Goal: Task Accomplishment & Management: Manage account settings

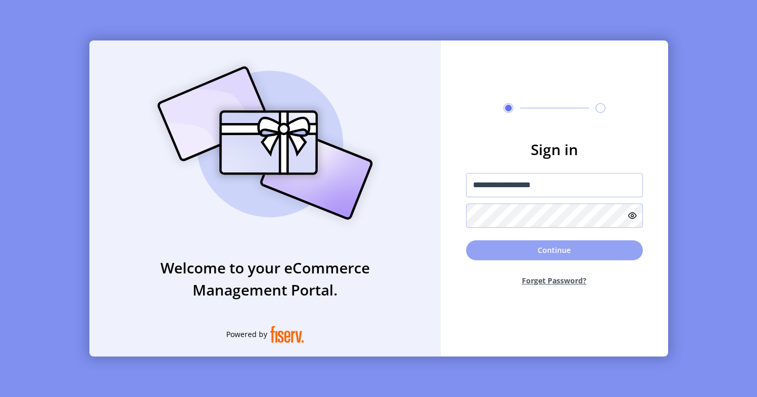
click at [424, 256] on button "Continue" at bounding box center [554, 250] width 177 height 20
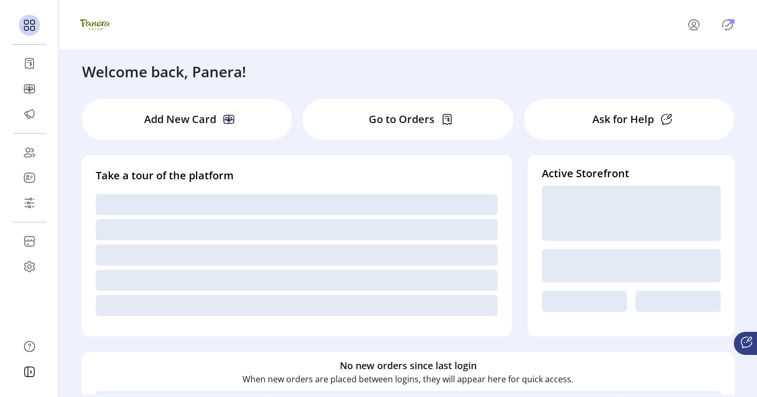
click at [424, 25] on icon "Publisher Panel" at bounding box center [727, 24] width 17 height 17
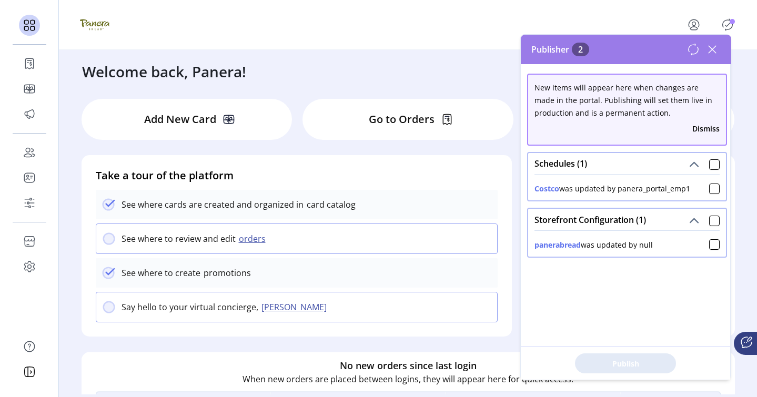
click at [424, 158] on span at bounding box center [714, 163] width 11 height 13
click at [424, 166] on div at bounding box center [714, 164] width 11 height 11
click at [424, 219] on div at bounding box center [714, 221] width 11 height 11
click at [424, 363] on span "Publish 2 Items" at bounding box center [626, 363] width 74 height 11
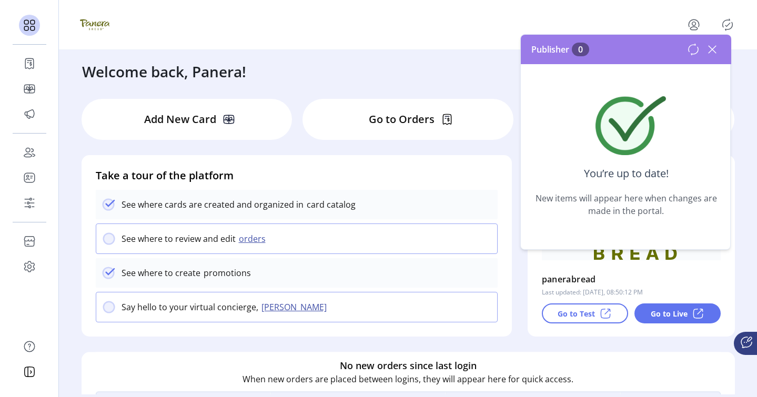
click at [424, 265] on div "panerabread Last updated: [DATE], 08:50:12 PM Go to Test Go to Live" at bounding box center [631, 258] width 179 height 132
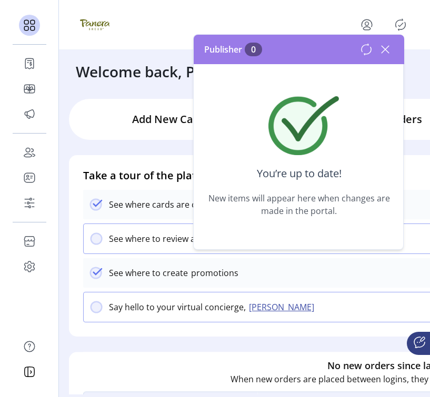
click at [385, 47] on icon at bounding box center [385, 49] width 17 height 17
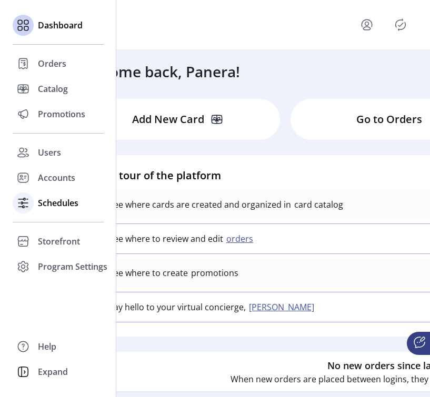
click at [39, 202] on span "Schedules" at bounding box center [58, 203] width 41 height 13
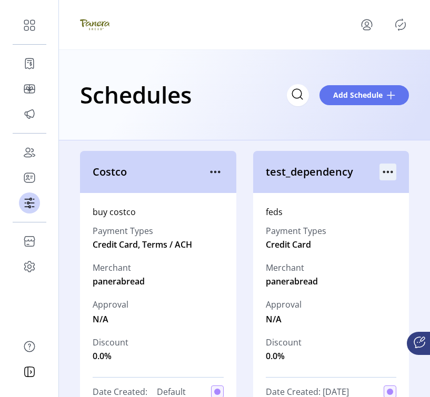
click at [380, 167] on icon "menu" at bounding box center [387, 172] width 17 height 17
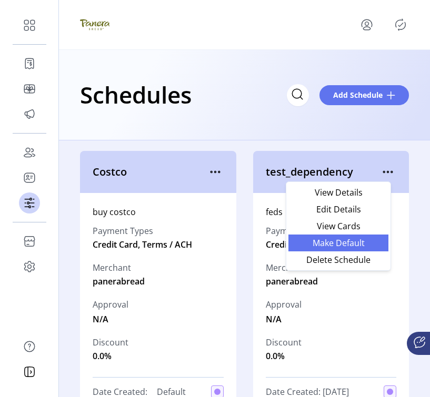
click at [314, 239] on span "Make Default" at bounding box center [338, 243] width 87 height 8
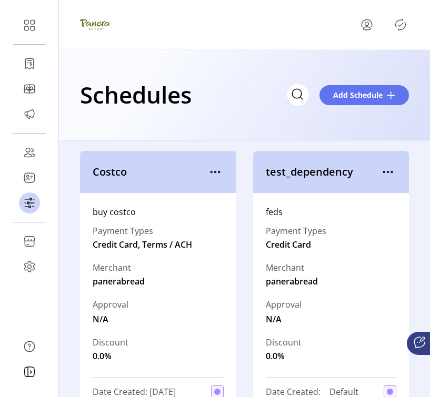
click at [398, 30] on icon "Publisher Panel" at bounding box center [401, 25] width 10 height 12
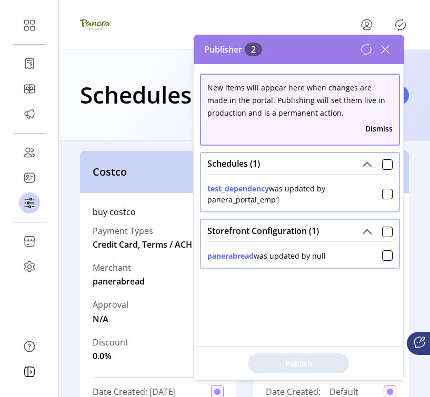
drag, startPoint x: 331, startPoint y: 256, endPoint x: 308, endPoint y: 255, distance: 23.2
click at [308, 255] on div "panerabread was updated by null" at bounding box center [299, 253] width 185 height 15
click at [386, 49] on icon at bounding box center [384, 49] width 7 height 7
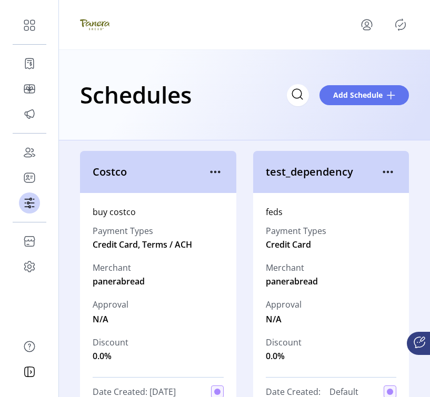
click at [407, 24] on icon "Publisher Panel" at bounding box center [400, 24] width 17 height 17
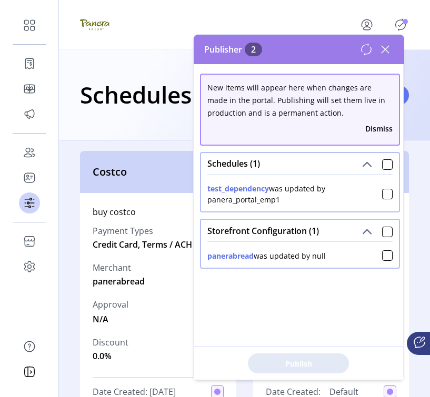
click at [382, 159] on span at bounding box center [387, 163] width 11 height 13
click at [382, 165] on div at bounding box center [387, 164] width 11 height 11
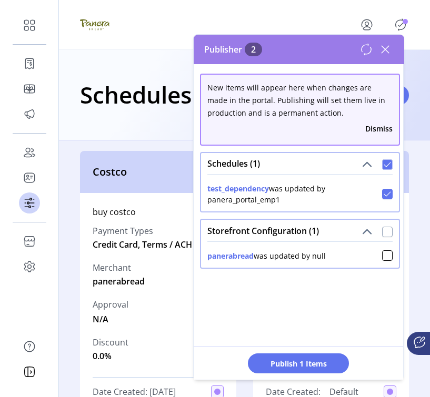
click at [382, 232] on div at bounding box center [387, 232] width 11 height 11
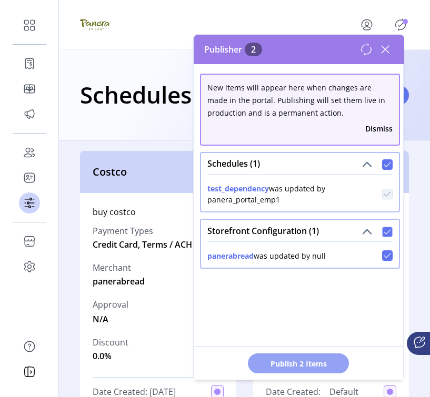
click at [319, 368] on span "Publish 2 Items" at bounding box center [298, 363] width 74 height 11
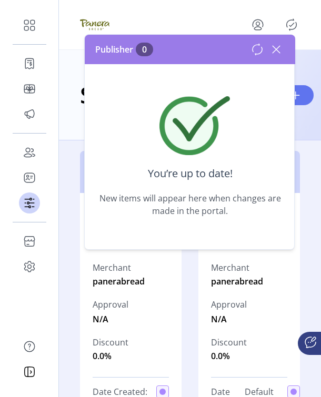
click at [276, 51] on icon at bounding box center [276, 49] width 17 height 17
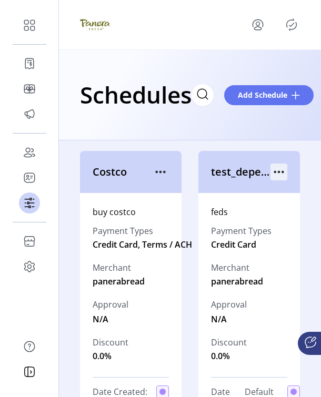
click at [270, 177] on icon "menu" at bounding box center [278, 172] width 17 height 17
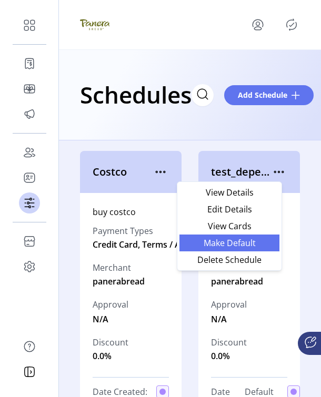
click at [248, 242] on span "Make Default" at bounding box center [229, 243] width 87 height 8
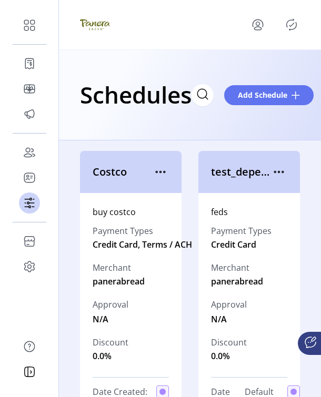
click at [288, 25] on icon "Publisher Panel" at bounding box center [291, 24] width 17 height 17
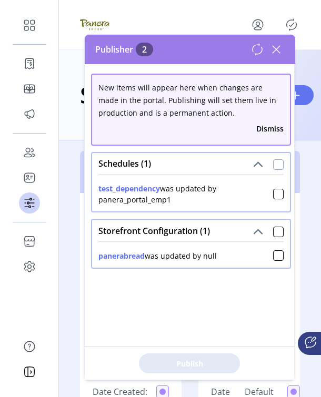
click at [273, 162] on div at bounding box center [278, 164] width 11 height 11
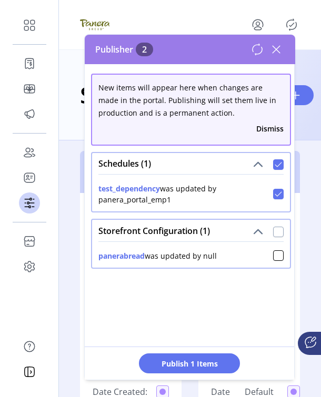
click at [273, 232] on div at bounding box center [278, 232] width 11 height 11
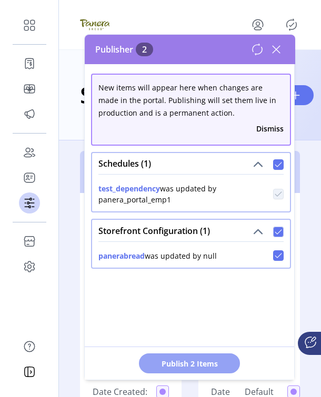
click at [220, 362] on span "Publish 2 Items" at bounding box center [190, 363] width 74 height 11
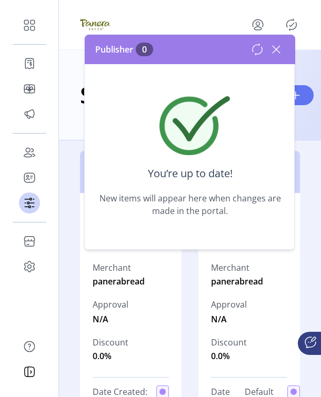
click at [271, 47] on icon at bounding box center [276, 49] width 17 height 17
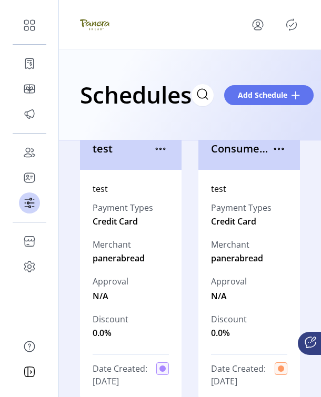
scroll to position [307, 0]
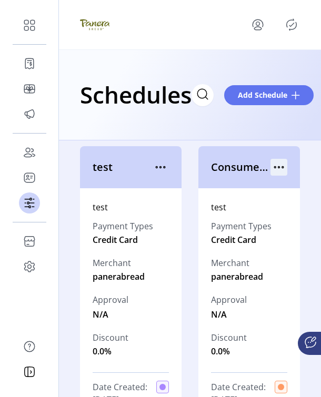
click at [274, 170] on icon "menu" at bounding box center [278, 167] width 17 height 17
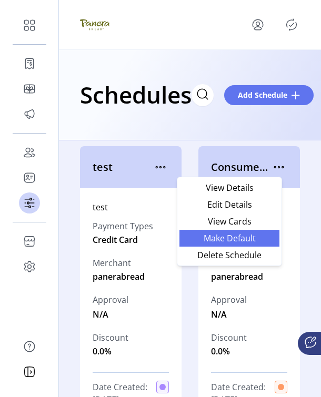
click at [238, 243] on span "Make Default" at bounding box center [229, 238] width 87 height 8
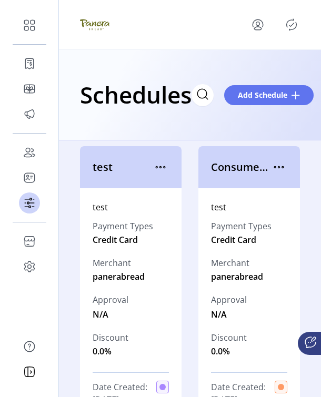
click at [290, 30] on icon "Publisher Panel" at bounding box center [291, 24] width 17 height 17
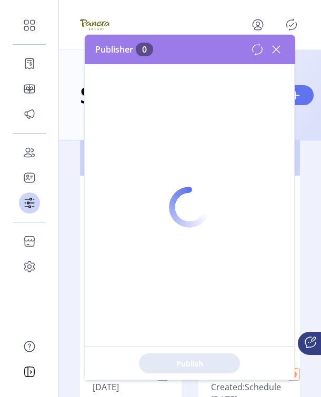
scroll to position [294, 0]
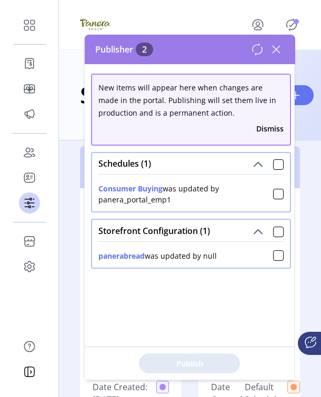
drag, startPoint x: 218, startPoint y: 256, endPoint x: 185, endPoint y: 256, distance: 32.6
click at [185, 256] on div "panerabread was updated by null" at bounding box center [190, 253] width 185 height 15
click at [273, 51] on icon at bounding box center [276, 49] width 17 height 17
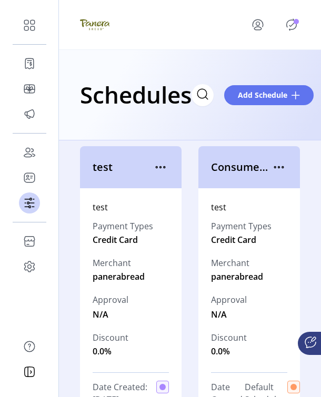
click at [290, 31] on icon "Publisher Panel" at bounding box center [291, 24] width 17 height 17
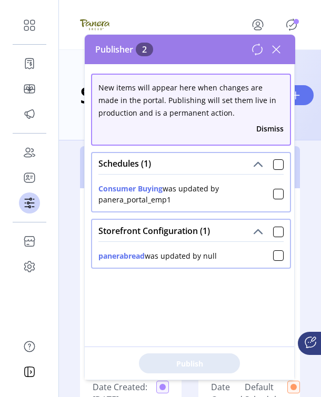
click at [303, 32] on div at bounding box center [190, 25] width 262 height 50
click at [299, 71] on div "Schedules Add Schedule" at bounding box center [190, 95] width 262 height 90
click at [276, 46] on icon at bounding box center [276, 49] width 17 height 17
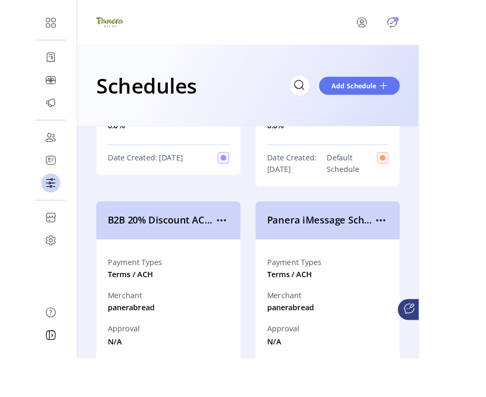
scroll to position [481, 0]
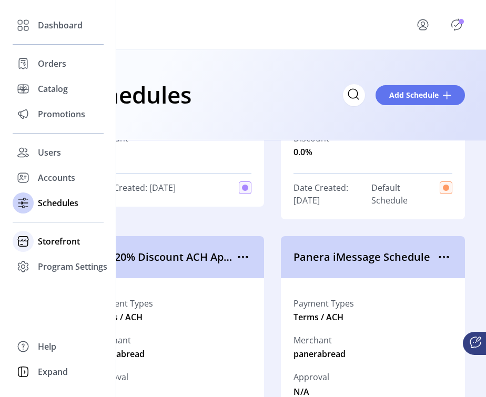
click at [31, 238] on icon at bounding box center [23, 241] width 17 height 17
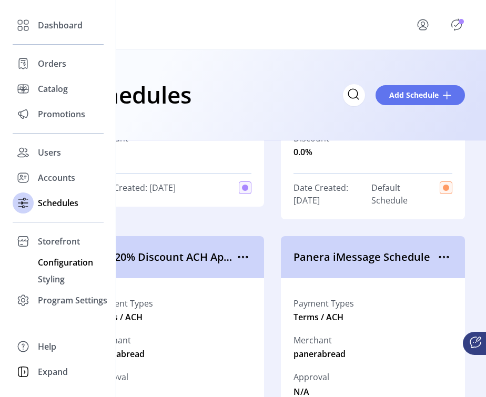
click at [42, 261] on span "Configuration" at bounding box center [65, 262] width 55 height 13
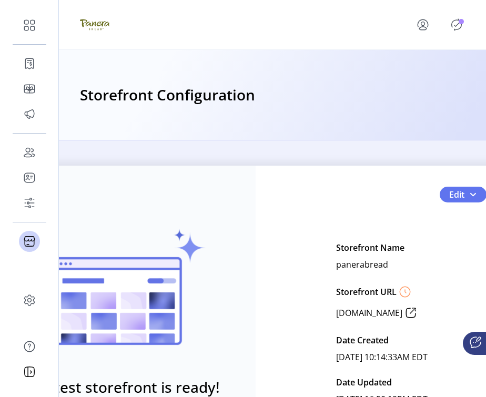
scroll to position [0, 52]
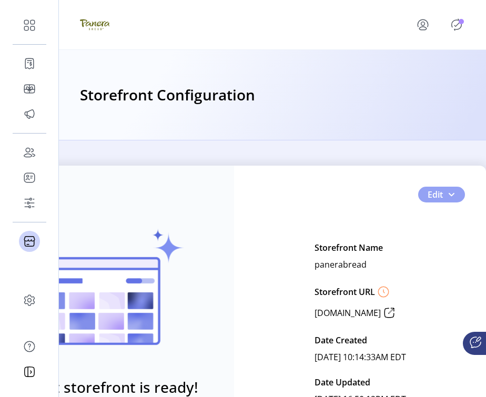
click at [424, 191] on span "Edit" at bounding box center [435, 194] width 15 height 13
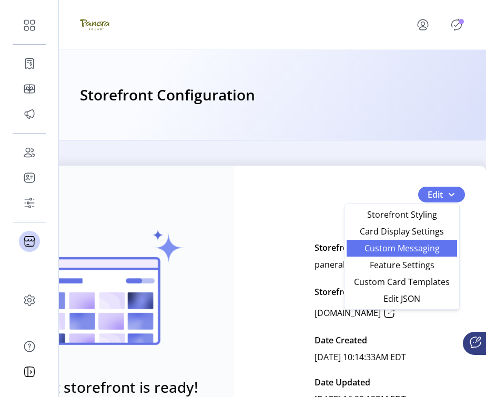
click at [404, 254] on link "Custom Messaging" at bounding box center [402, 248] width 110 height 17
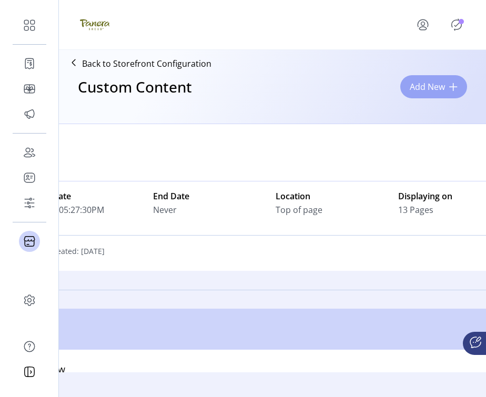
click at [424, 85] on span "Add New" at bounding box center [427, 86] width 35 height 13
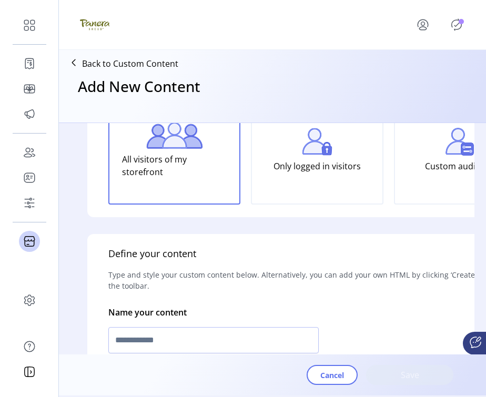
scroll to position [140, 0]
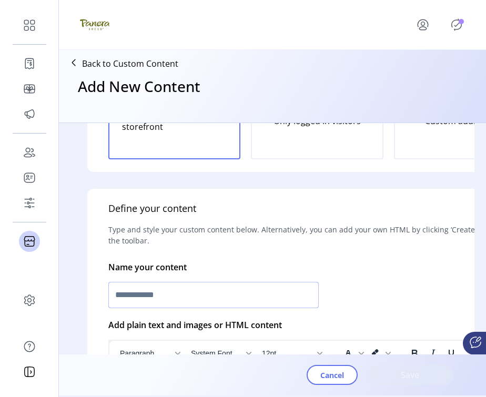
click at [279, 286] on input "text" at bounding box center [213, 295] width 210 height 26
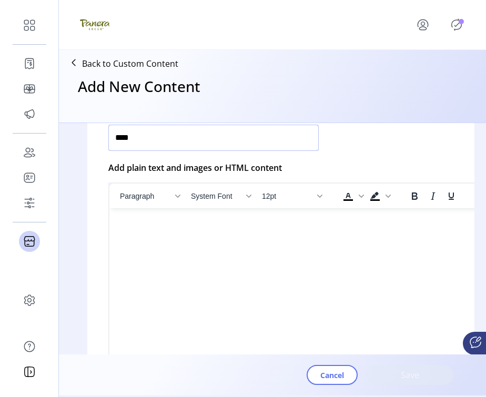
type input "****"
click at [281, 217] on html at bounding box center [317, 212] width 416 height 8
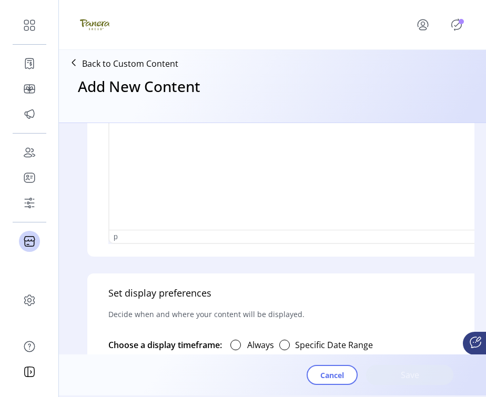
scroll to position [618, 0]
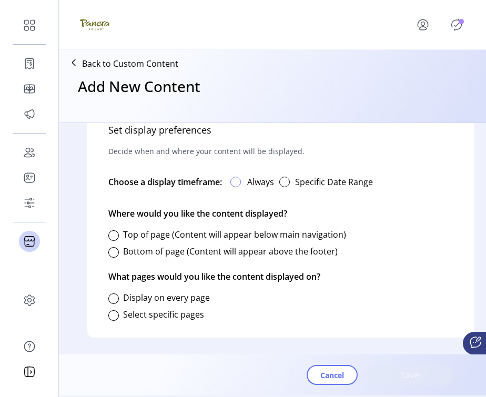
click at [238, 177] on div at bounding box center [235, 182] width 11 height 11
click at [112, 247] on div at bounding box center [113, 252] width 11 height 11
click at [110, 310] on div at bounding box center [113, 315] width 11 height 11
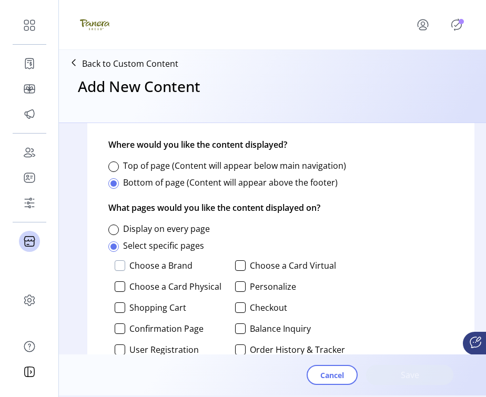
scroll to position [679, 0]
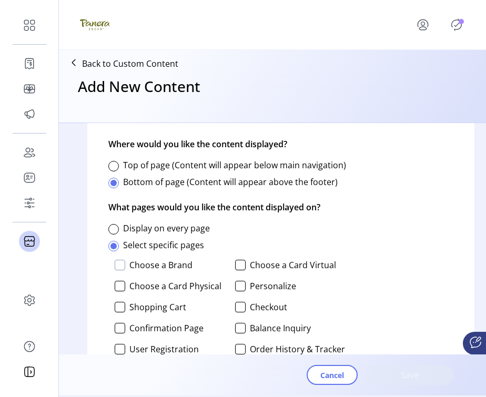
click at [123, 262] on div at bounding box center [120, 265] width 11 height 11
click at [384, 373] on span "Save" at bounding box center [410, 375] width 60 height 13
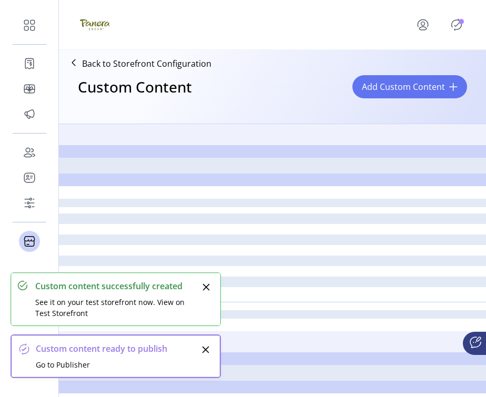
click at [424, 23] on icon "Publisher Panel" at bounding box center [456, 24] width 17 height 17
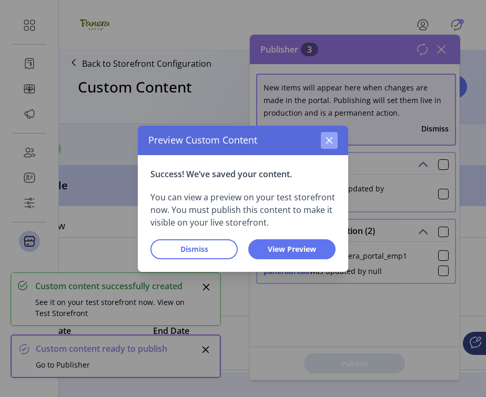
click at [328, 136] on icon "button" at bounding box center [329, 140] width 8 height 8
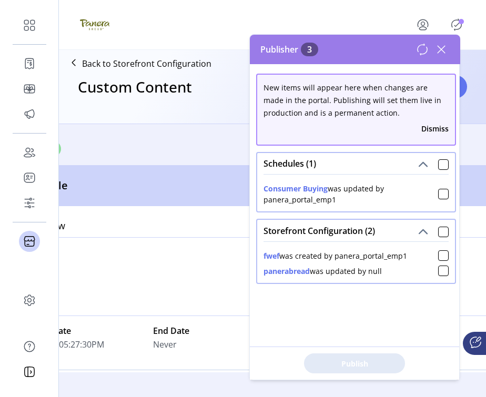
drag, startPoint x: 264, startPoint y: 259, endPoint x: 401, endPoint y: 250, distance: 137.6
click at [401, 250] on div "fwef was created by panera_portal_emp1 panerabread was updated by null" at bounding box center [356, 262] width 198 height 42
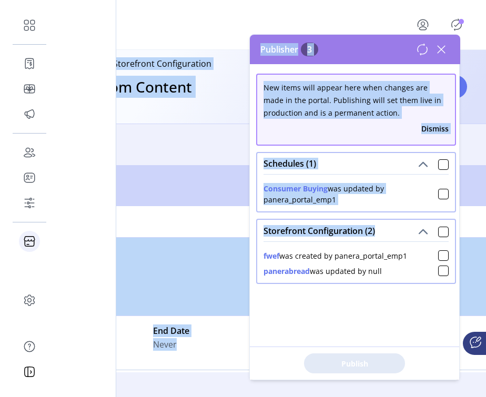
drag, startPoint x: 401, startPoint y: 250, endPoint x: 36, endPoint y: 237, distance: 365.9
click at [36, 237] on body "Dashboard Orders Catalog Promotions Users Accounts Schedules Storefront Configu…" at bounding box center [243, 198] width 486 height 397
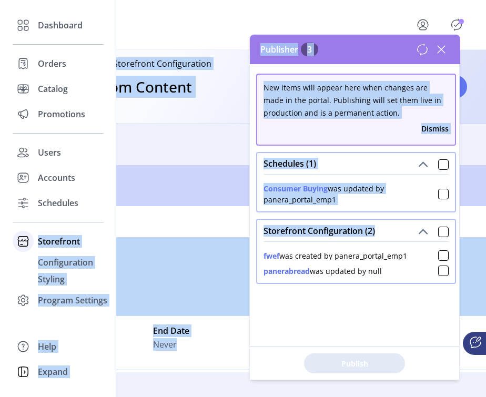
click at [43, 237] on span "Storefront" at bounding box center [59, 241] width 42 height 13
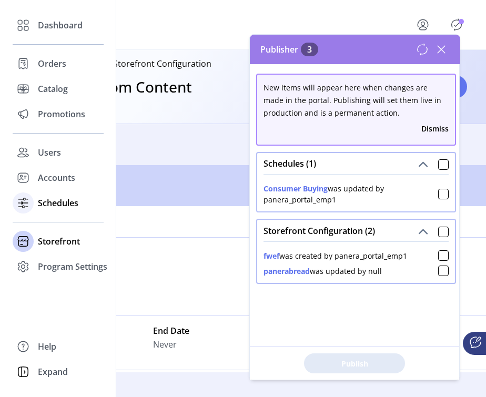
click at [49, 204] on span "Schedules" at bounding box center [58, 203] width 41 height 13
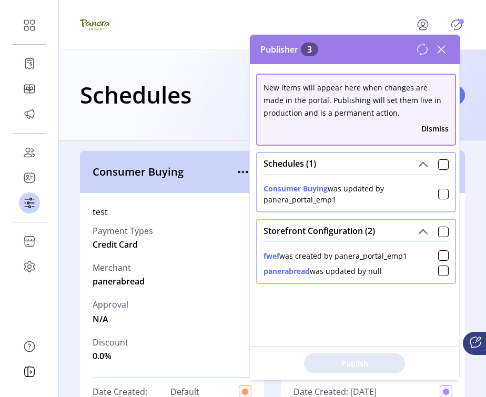
drag, startPoint x: 339, startPoint y: 199, endPoint x: 261, endPoint y: 193, distance: 78.2
click at [261, 193] on div "Consumer Buying was updated by panera_portal_emp1" at bounding box center [356, 192] width 198 height 37
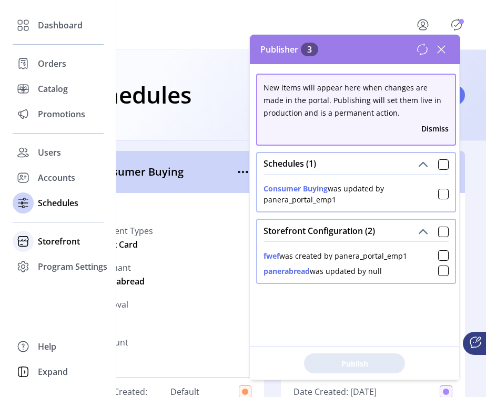
click at [34, 241] on div "Storefront" at bounding box center [58, 241] width 91 height 25
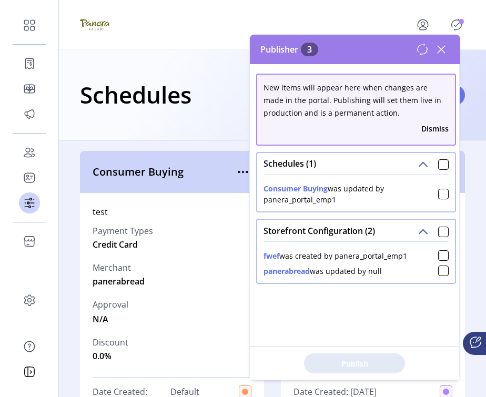
click at [424, 159] on span at bounding box center [443, 163] width 11 height 13
click at [424, 166] on div at bounding box center [443, 164] width 11 height 11
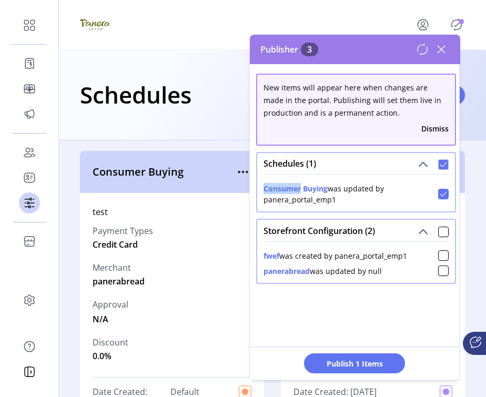
scroll to position [6, 3]
click at [424, 235] on div at bounding box center [443, 232] width 11 height 11
click at [424, 236] on div at bounding box center [443, 232] width 11 height 11
click at [424, 165] on icon at bounding box center [443, 164] width 7 height 7
click at [424, 127] on button "Dismiss" at bounding box center [434, 128] width 27 height 11
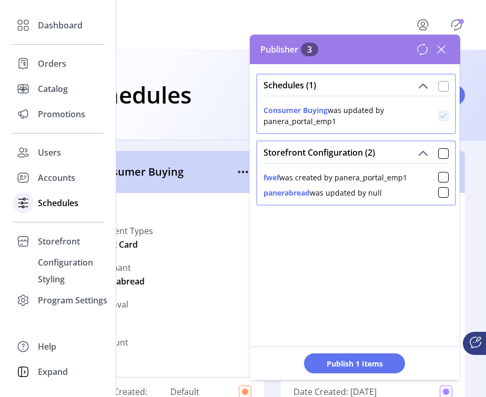
click at [45, 206] on span "Schedules" at bounding box center [58, 203] width 41 height 13
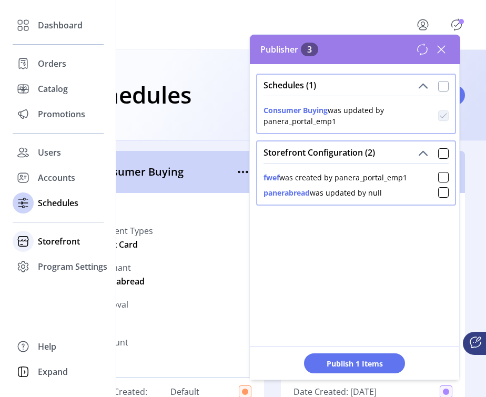
click at [43, 239] on span "Storefront" at bounding box center [59, 241] width 42 height 13
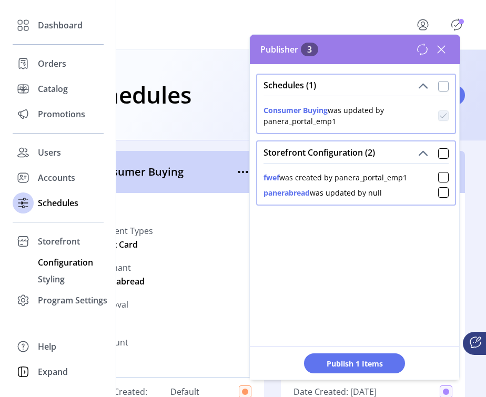
click at [52, 263] on span "Configuration" at bounding box center [65, 262] width 55 height 13
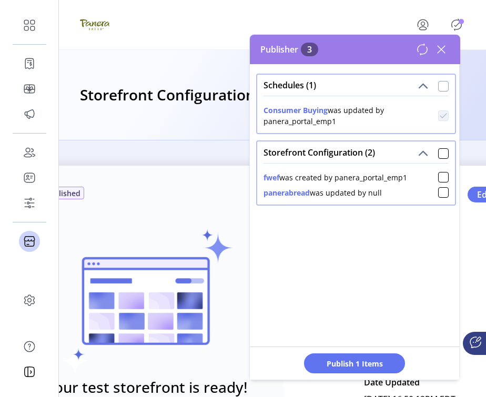
click at [424, 47] on icon at bounding box center [441, 49] width 17 height 17
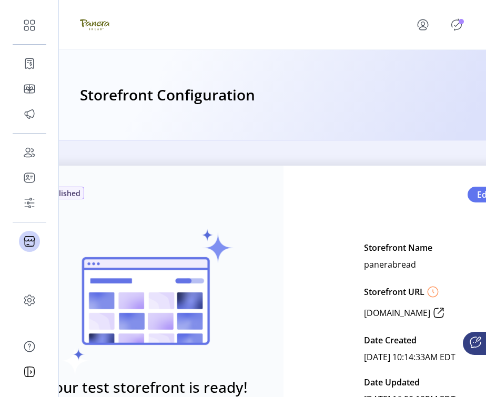
scroll to position [0, 52]
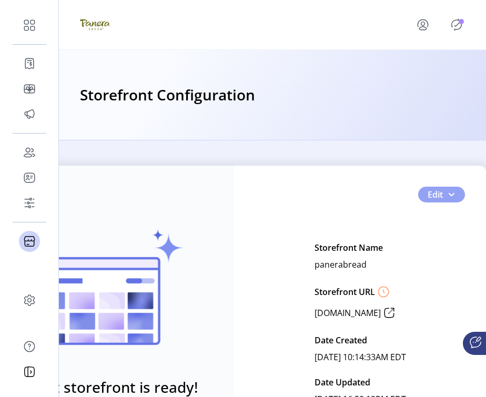
click at [424, 189] on span "Edit" at bounding box center [435, 194] width 15 height 13
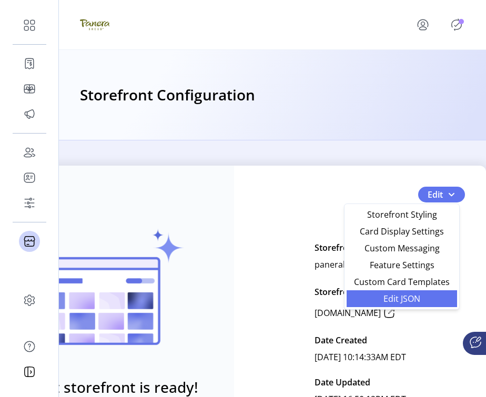
click at [402, 298] on span "Edit JSON" at bounding box center [402, 299] width 98 height 8
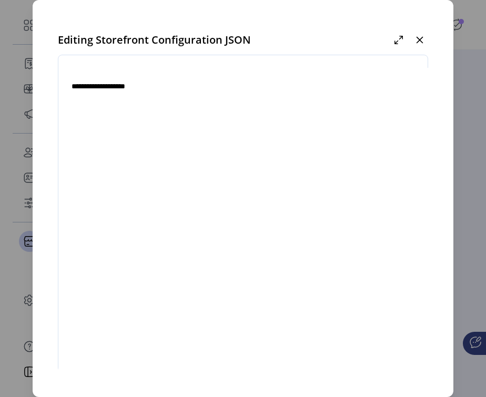
type textarea "**********"
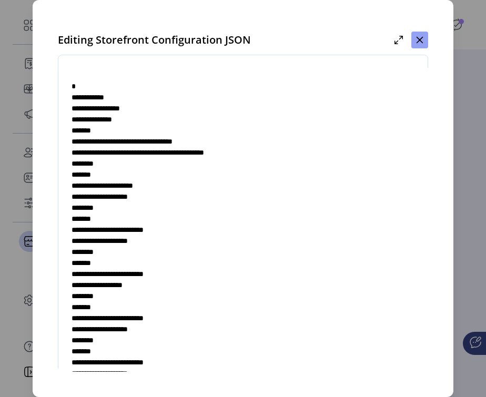
click at [418, 44] on icon "button" at bounding box center [420, 40] width 8 height 8
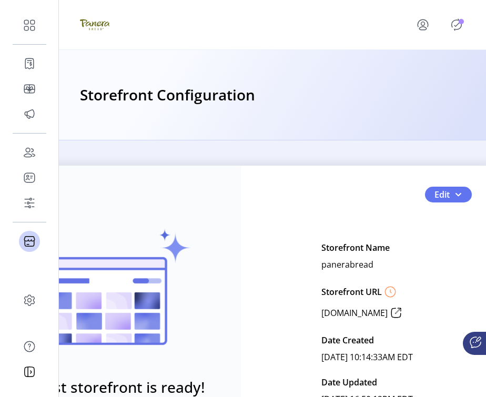
scroll to position [0, 43]
click at [424, 197] on button "Edit" at bounding box center [448, 195] width 47 height 16
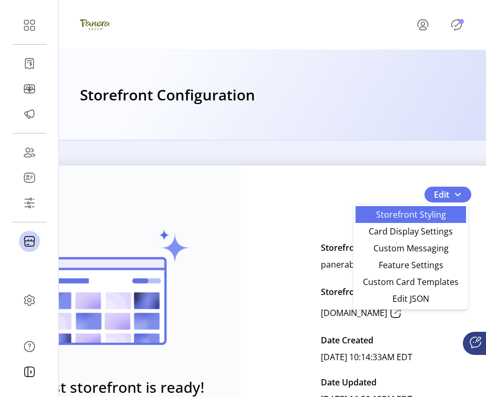
click at [424, 214] on span "Storefront Styling" at bounding box center [411, 214] width 98 height 8
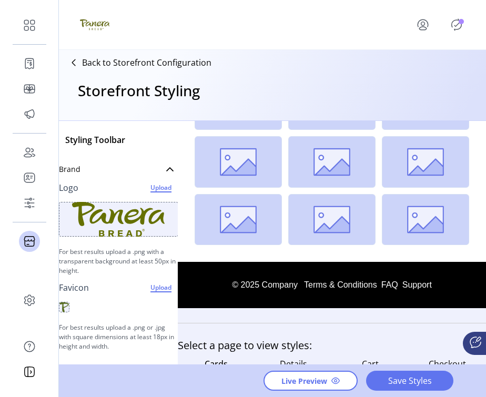
scroll to position [278, 0]
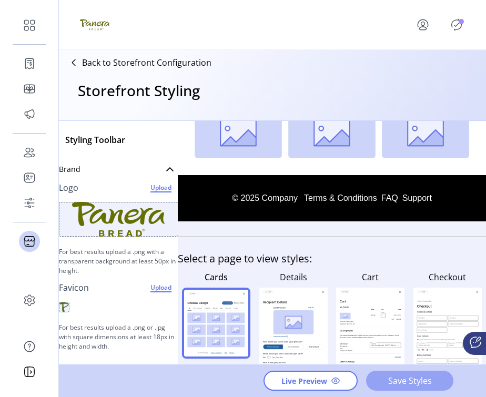
click at [388, 381] on span "Save Styles" at bounding box center [410, 381] width 60 height 13
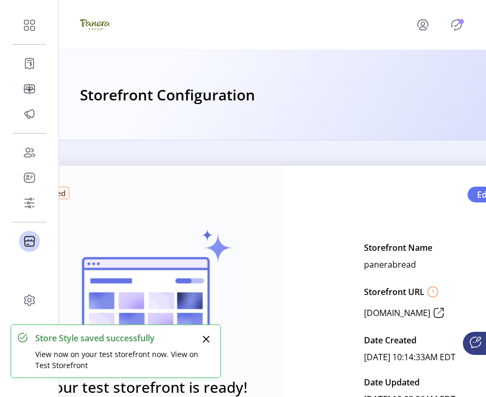
scroll to position [117, 0]
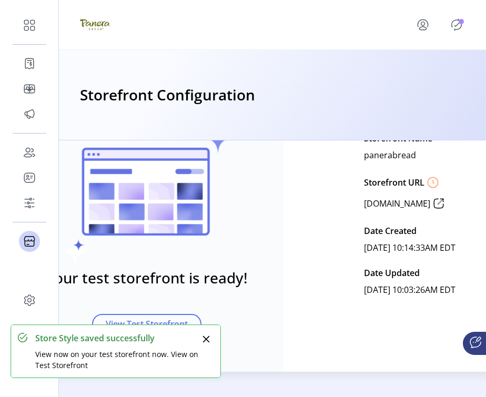
click at [424, 27] on icon "Publisher Panel" at bounding box center [456, 24] width 17 height 17
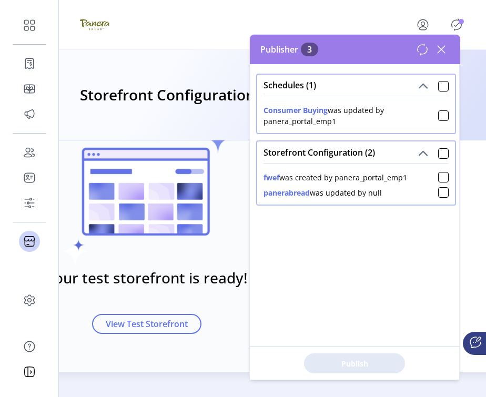
drag, startPoint x: 260, startPoint y: 194, endPoint x: 386, endPoint y: 194, distance: 125.7
click at [386, 194] on div "fwef was created by panera_portal_emp1 panerabread was updated by null" at bounding box center [356, 184] width 198 height 42
click at [424, 47] on icon at bounding box center [441, 49] width 7 height 7
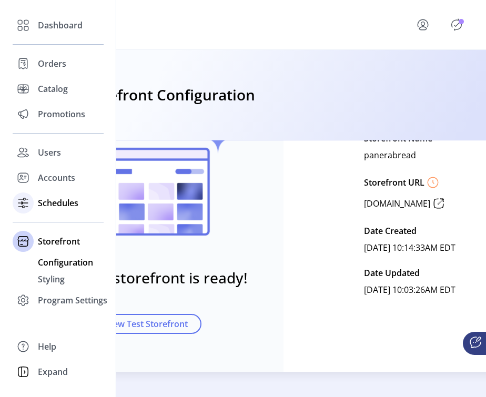
click at [35, 203] on div "Schedules" at bounding box center [58, 202] width 91 height 25
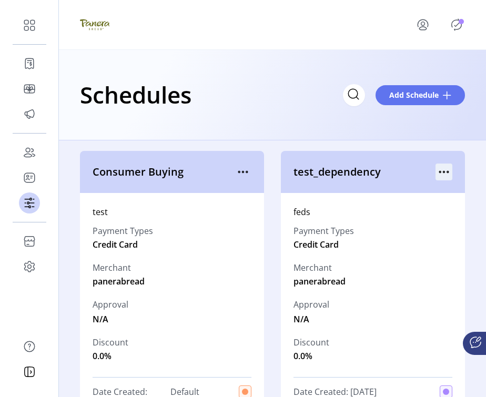
click at [424, 172] on icon "menu" at bounding box center [445, 173] width 2 height 2
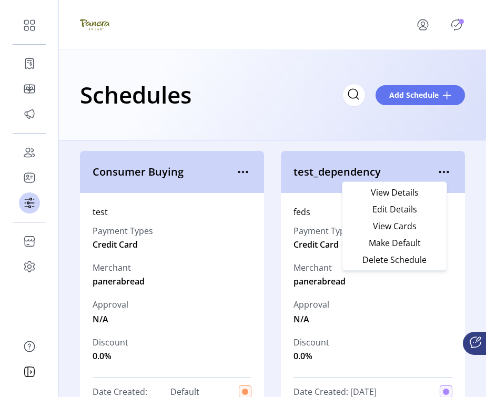
click at [424, 27] on icon "Publisher Panel" at bounding box center [456, 24] width 17 height 17
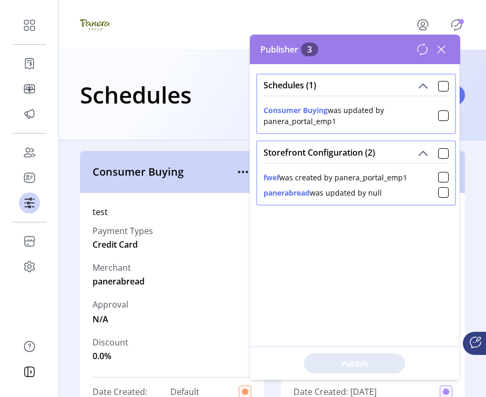
drag, startPoint x: 390, startPoint y: 197, endPoint x: 264, endPoint y: 196, distance: 126.8
click at [264, 196] on div "panerabread was updated by null" at bounding box center [356, 190] width 185 height 15
click at [370, 213] on div "Schedules (1) Consumer Buying was updated by panera_portal_emp1 Storefront Conf…" at bounding box center [355, 222] width 210 height 316
drag, startPoint x: 385, startPoint y: 194, endPoint x: 259, endPoint y: 193, distance: 125.7
click at [259, 193] on div "fwef was created by panera_portal_emp1 panerabread was updated by null" at bounding box center [356, 184] width 198 height 42
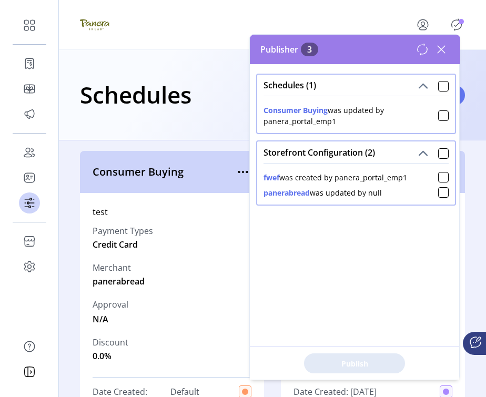
click at [195, 132] on div "Schedules Add Schedule" at bounding box center [272, 95] width 427 height 90
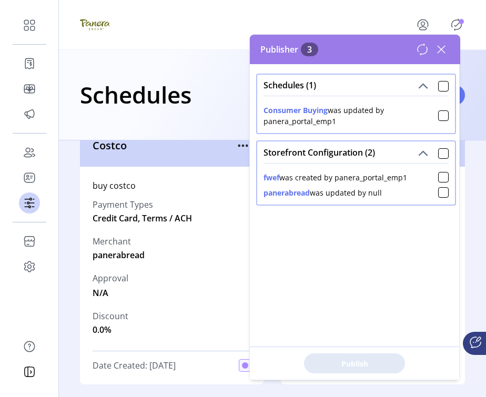
scroll to position [330, 0]
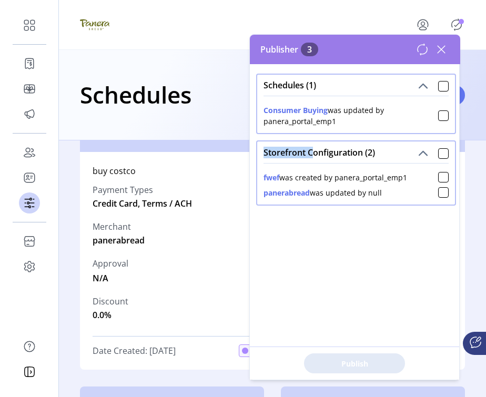
drag, startPoint x: 265, startPoint y: 154, endPoint x: 310, endPoint y: 154, distance: 45.2
click at [310, 154] on span "Storefront Configuration (2)" at bounding box center [320, 152] width 112 height 8
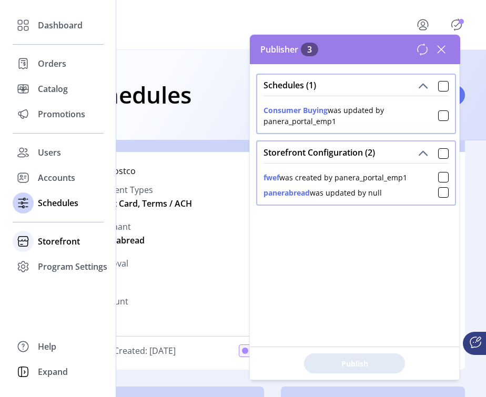
click at [33, 242] on div at bounding box center [23, 241] width 21 height 21
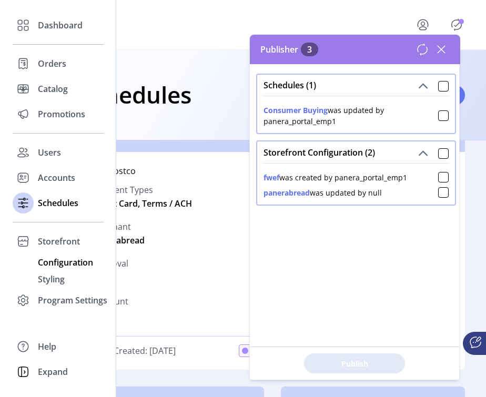
click at [57, 260] on span "Configuration" at bounding box center [65, 262] width 55 height 13
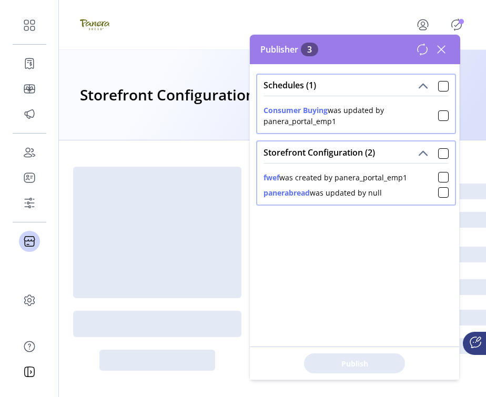
scroll to position [20, 0]
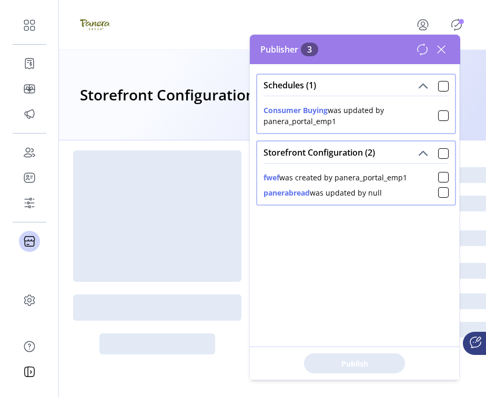
click at [424, 45] on icon at bounding box center [441, 49] width 17 height 17
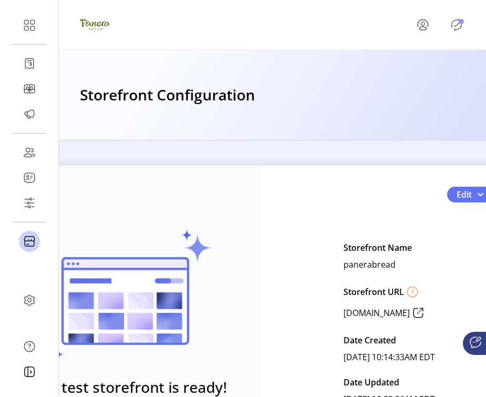
scroll to position [0, 52]
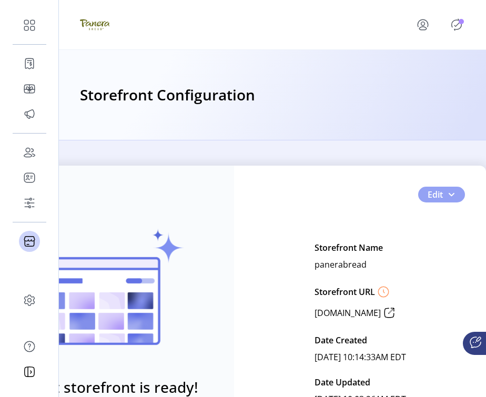
click at [424, 198] on button "Edit" at bounding box center [441, 195] width 47 height 16
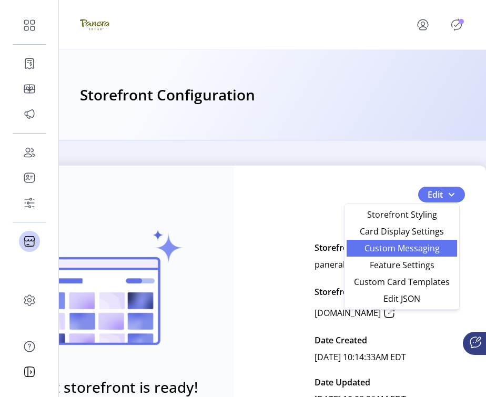
click at [424, 252] on span "Custom Messaging" at bounding box center [402, 248] width 98 height 8
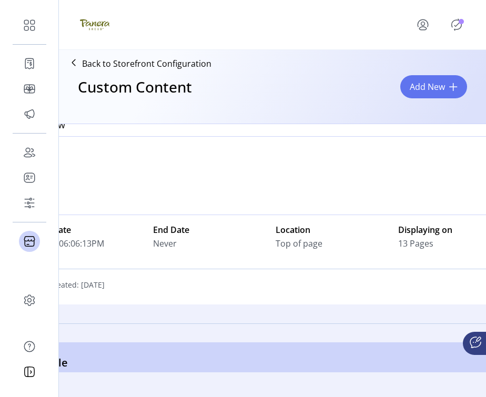
scroll to position [386, 0]
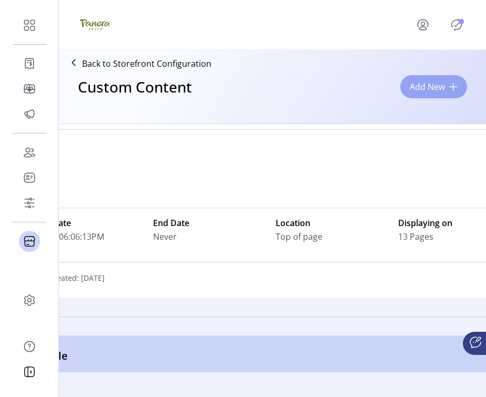
click at [424, 84] on span "Add New" at bounding box center [427, 86] width 35 height 13
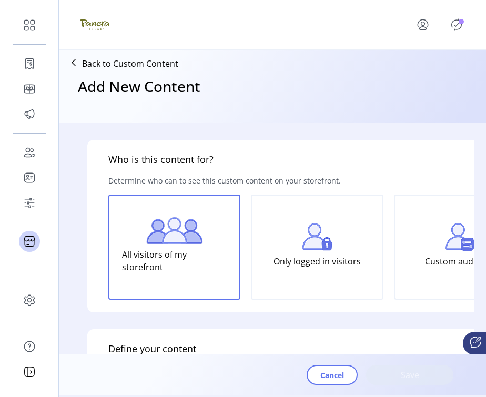
click at [312, 260] on p "Only logged in visitors" at bounding box center [317, 261] width 87 height 21
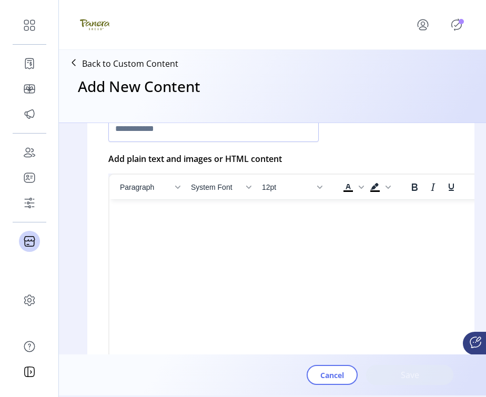
click at [312, 208] on html at bounding box center [317, 203] width 416 height 8
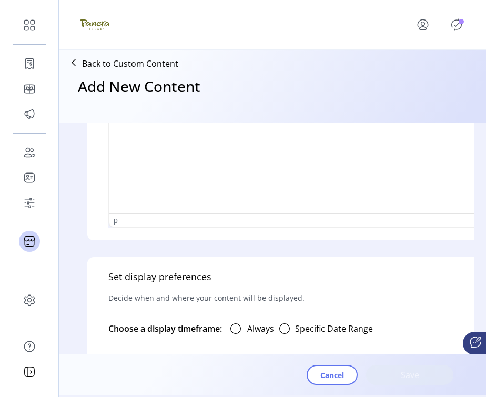
scroll to position [618, 0]
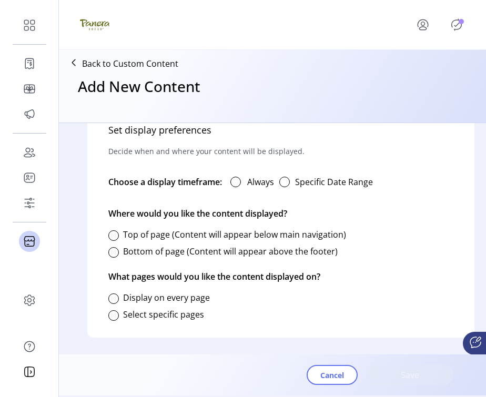
click at [244, 172] on div "Always" at bounding box center [248, 182] width 52 height 21
click at [241, 177] on div at bounding box center [235, 182] width 11 height 11
click at [113, 247] on div at bounding box center [113, 252] width 11 height 11
click at [118, 294] on div at bounding box center [113, 299] width 11 height 11
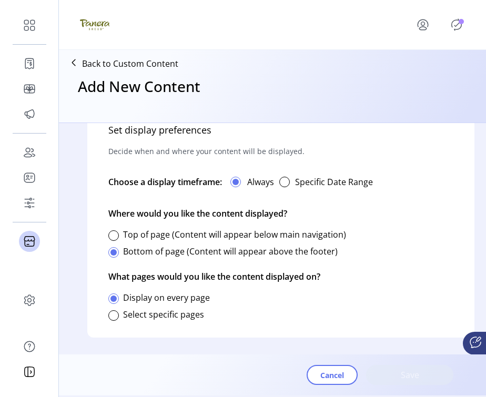
click at [194, 309] on label "Select specific pages" at bounding box center [163, 315] width 81 height 12
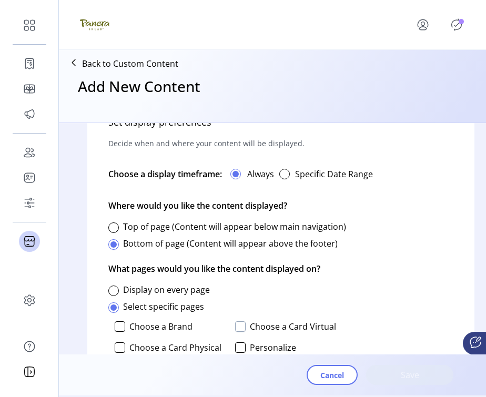
click at [237, 325] on div at bounding box center [240, 326] width 11 height 11
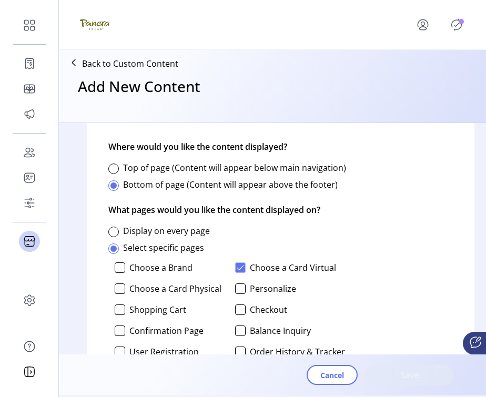
scroll to position [679, 0]
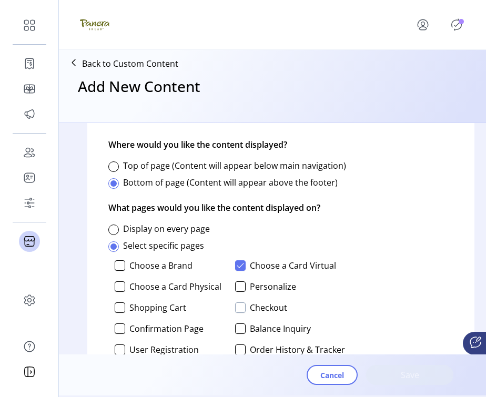
click at [238, 309] on div at bounding box center [240, 308] width 11 height 11
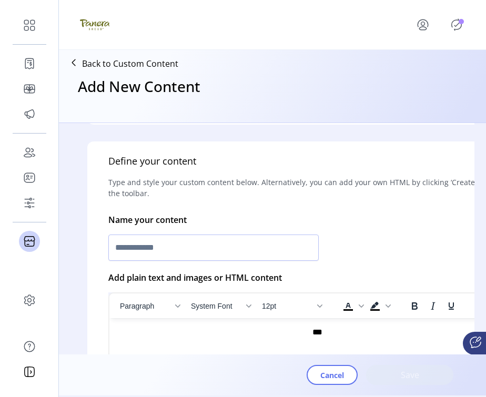
scroll to position [196, 0]
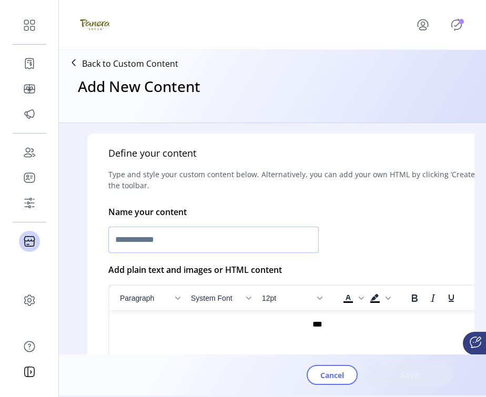
click at [251, 240] on input "text" at bounding box center [213, 240] width 210 height 26
type input "***"
click at [384, 375] on span "Save" at bounding box center [410, 375] width 60 height 13
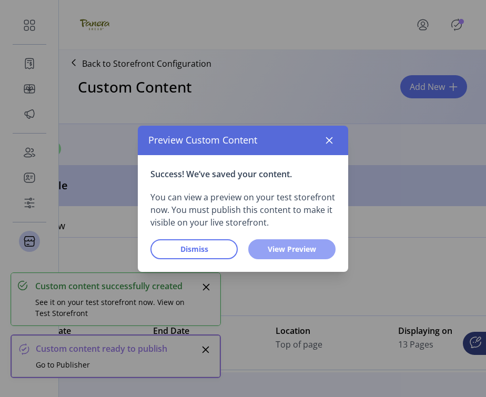
click at [281, 248] on span "View Preview" at bounding box center [292, 249] width 60 height 11
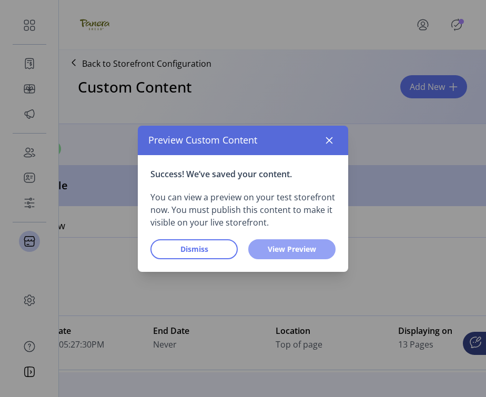
click at [295, 248] on span "View Preview" at bounding box center [292, 249] width 60 height 11
click at [328, 142] on icon "button" at bounding box center [329, 140] width 8 height 8
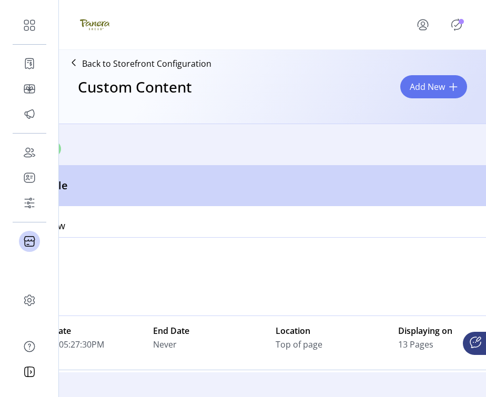
click at [424, 25] on icon "Publisher Panel" at bounding box center [456, 24] width 17 height 17
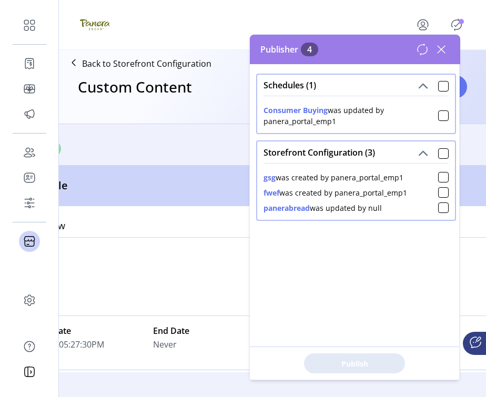
drag, startPoint x: 401, startPoint y: 176, endPoint x: 332, endPoint y: 177, distance: 68.9
click at [332, 177] on div "gsg was created by panera_portal_emp1" at bounding box center [334, 177] width 140 height 11
drag, startPoint x: 384, startPoint y: 207, endPoint x: 326, endPoint y: 208, distance: 57.9
click at [326, 208] on div "panerabread was updated by null" at bounding box center [356, 205] width 185 height 15
click at [129, 270] on div at bounding box center [267, 276] width 473 height 79
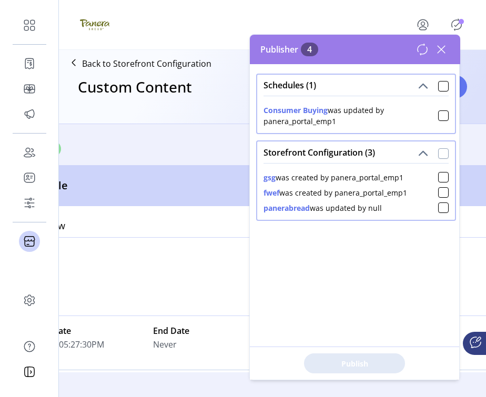
click at [424, 152] on div at bounding box center [443, 153] width 11 height 11
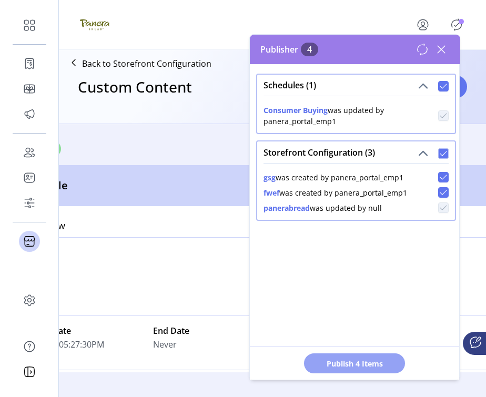
click at [364, 367] on span "Publish 4 Items" at bounding box center [355, 363] width 74 height 11
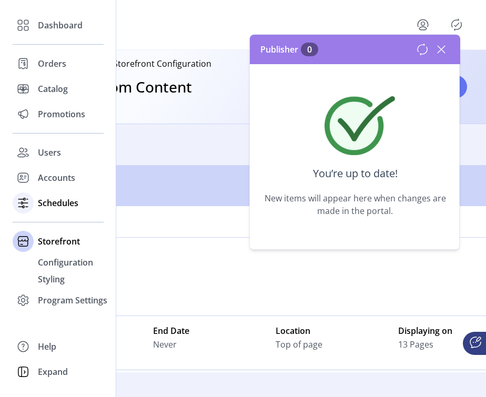
click at [56, 206] on span "Schedules" at bounding box center [58, 203] width 41 height 13
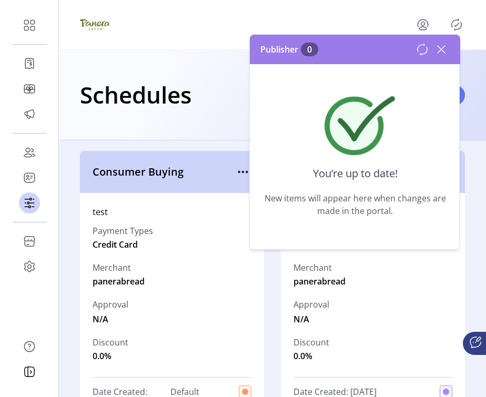
click at [424, 45] on icon at bounding box center [441, 49] width 17 height 17
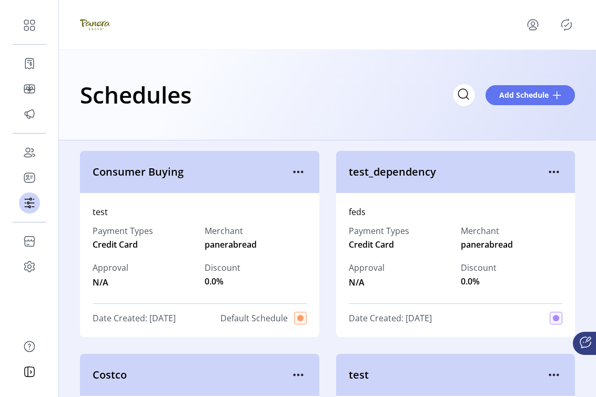
scroll to position [21, 0]
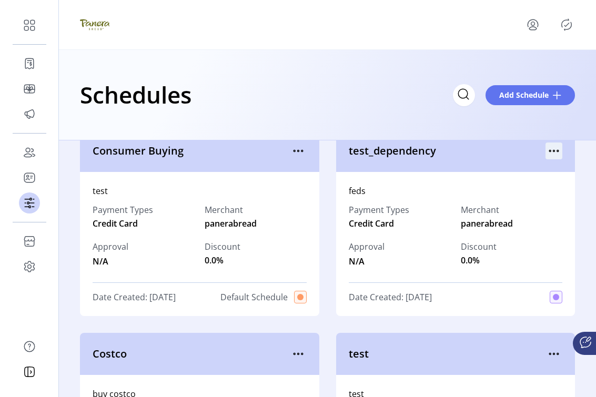
click at [424, 151] on icon "menu" at bounding box center [554, 151] width 2 height 2
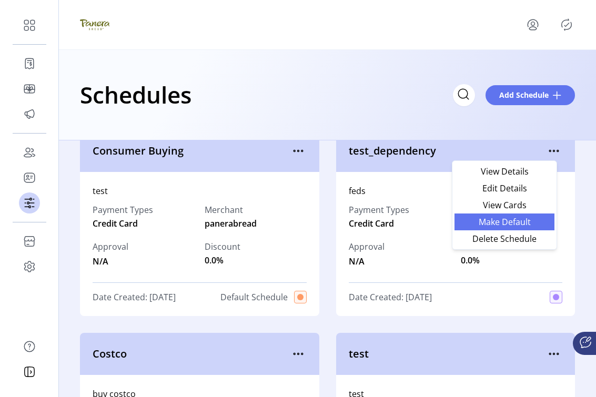
click at [424, 223] on span "Make Default" at bounding box center [504, 222] width 87 height 8
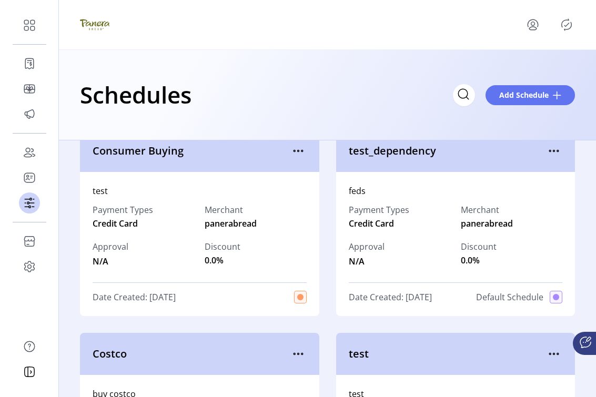
click at [424, 23] on icon "Publisher Panel" at bounding box center [566, 24] width 17 height 17
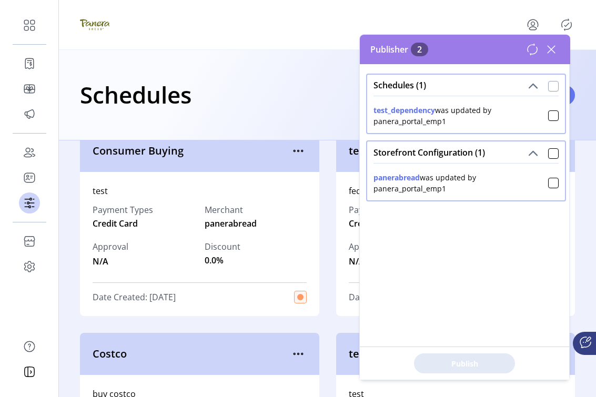
click at [424, 85] on div at bounding box center [553, 86] width 11 height 11
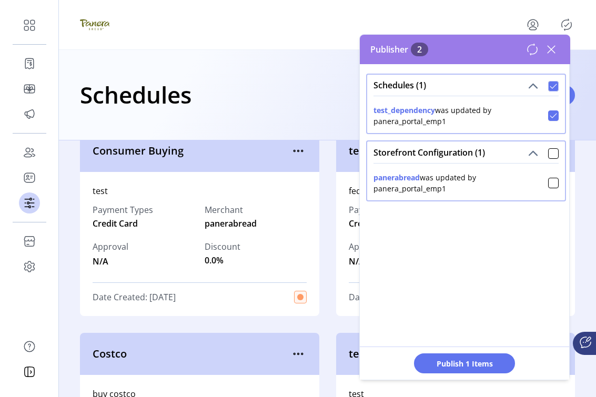
click at [424, 146] on span at bounding box center [553, 152] width 11 height 13
click at [424, 154] on div at bounding box center [553, 153] width 11 height 11
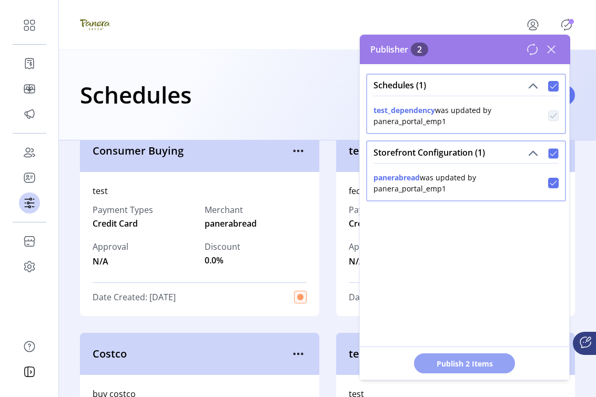
click at [424, 359] on span "Publish 2 Items" at bounding box center [465, 363] width 74 height 11
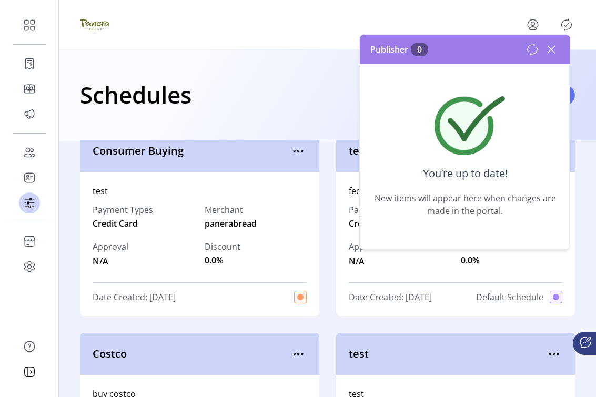
click at [154, 194] on div "test" at bounding box center [200, 191] width 214 height 13
click at [290, 148] on icon "menu" at bounding box center [298, 151] width 17 height 17
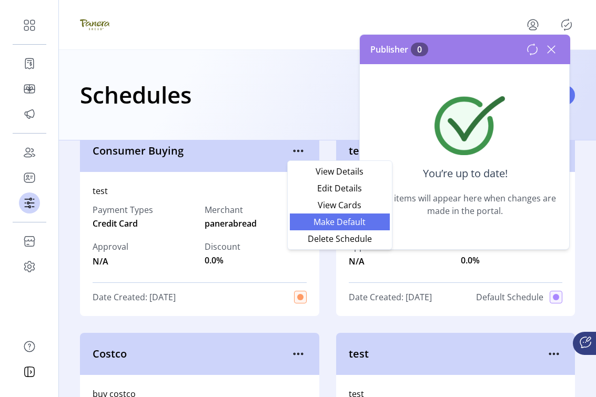
click at [302, 218] on span "Make Default" at bounding box center [339, 222] width 87 height 8
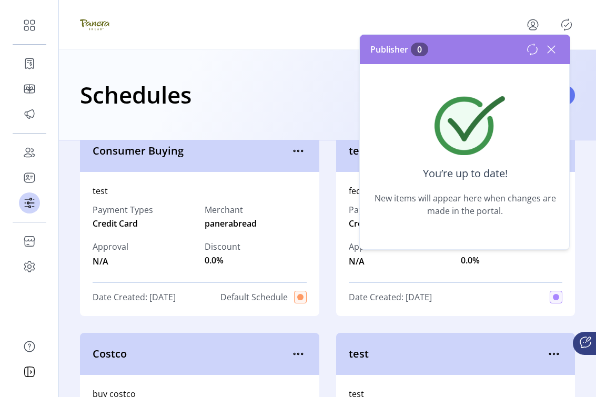
click at [424, 22] on icon "Publisher Panel" at bounding box center [566, 24] width 17 height 17
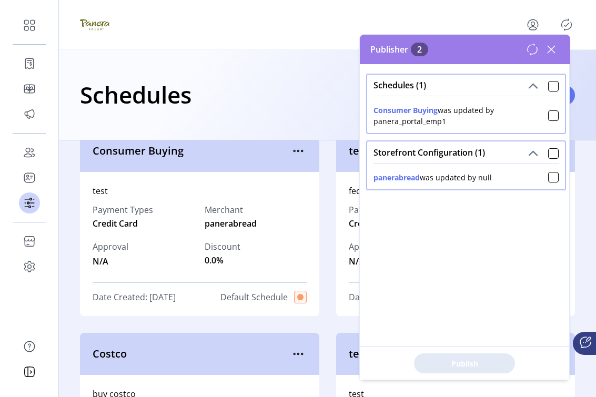
click at [424, 45] on icon at bounding box center [551, 49] width 17 height 17
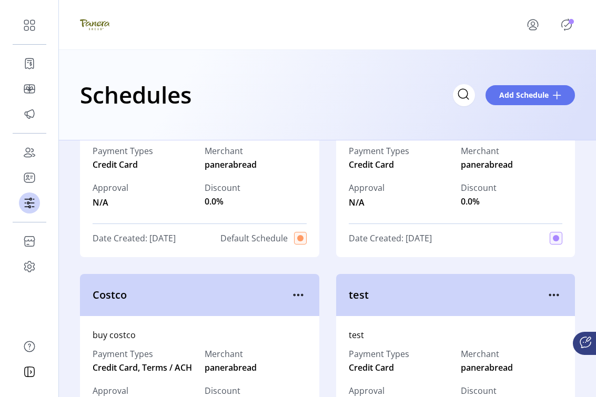
scroll to position [77, 0]
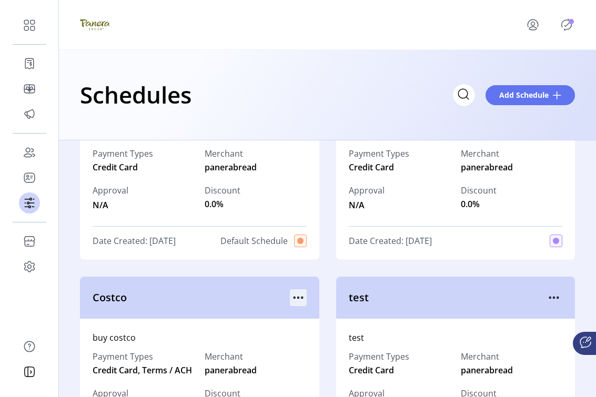
click at [297, 298] on icon "menu" at bounding box center [298, 297] width 17 height 17
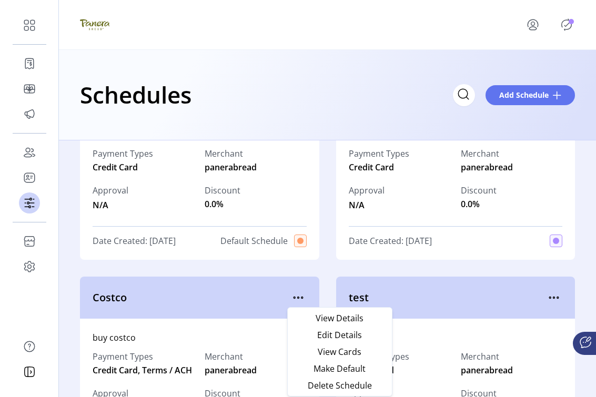
click at [424, 22] on icon "Publisher Panel" at bounding box center [566, 24] width 17 height 17
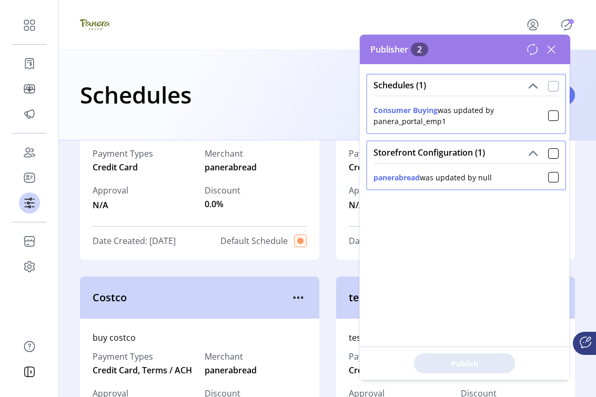
click at [424, 85] on div at bounding box center [553, 86] width 11 height 11
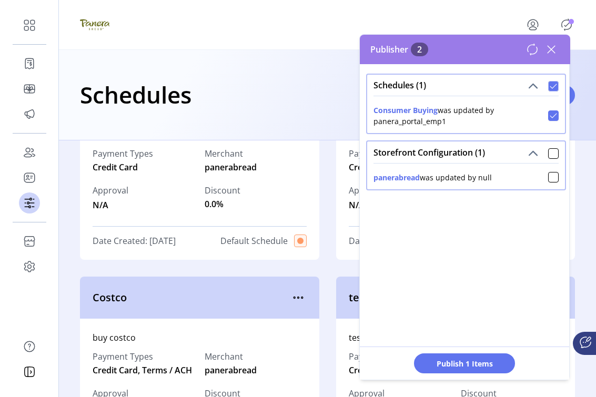
scroll to position [6, 3]
click at [424, 162] on div "Storefront Configuration (1)" at bounding box center [466, 152] width 198 height 21
click at [424, 153] on div at bounding box center [553, 153] width 11 height 11
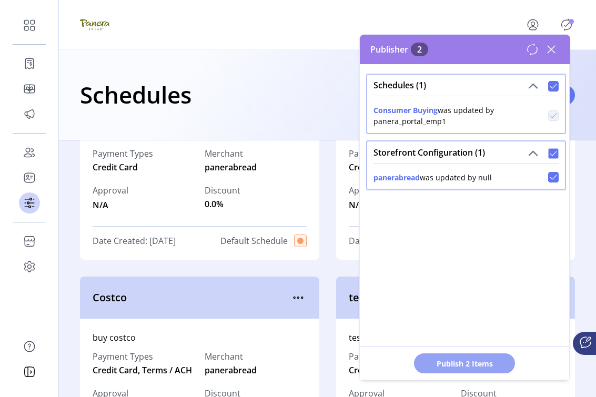
click at [424, 363] on span "Publish 2 Items" at bounding box center [465, 363] width 74 height 11
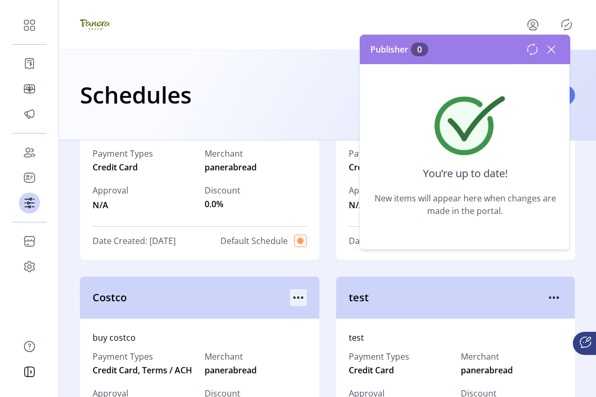
click at [294, 300] on icon "menu" at bounding box center [298, 297] width 17 height 17
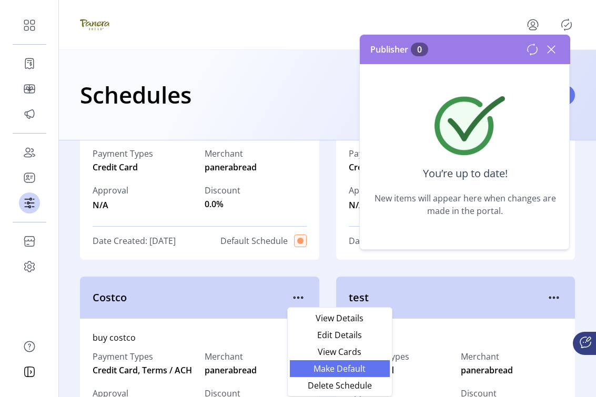
click at [313, 365] on span "Make Default" at bounding box center [339, 369] width 87 height 8
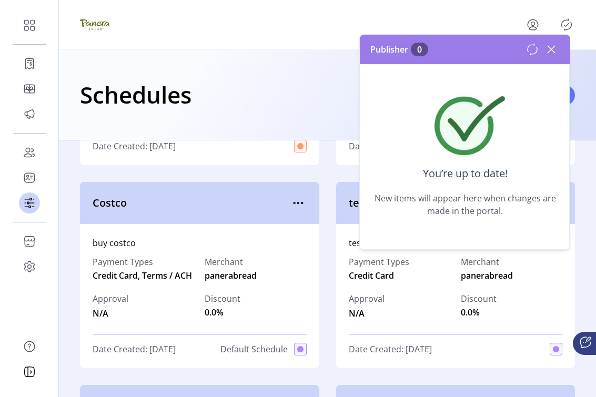
scroll to position [173, 0]
click at [424, 29] on icon "Publisher Panel" at bounding box center [566, 24] width 17 height 17
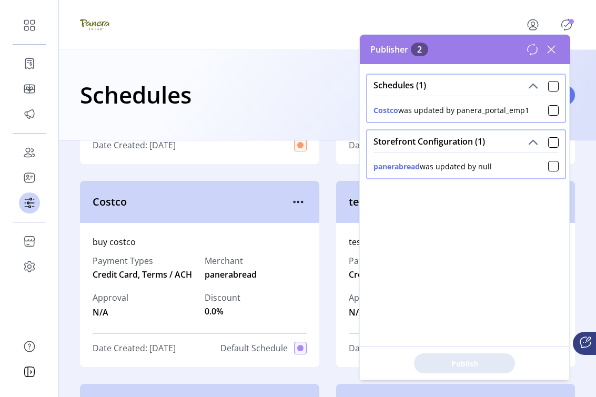
drag, startPoint x: 477, startPoint y: 170, endPoint x: 512, endPoint y: 170, distance: 35.2
click at [424, 170] on div "panerabread was updated by null" at bounding box center [466, 164] width 185 height 15
click at [424, 48] on icon at bounding box center [551, 49] width 17 height 17
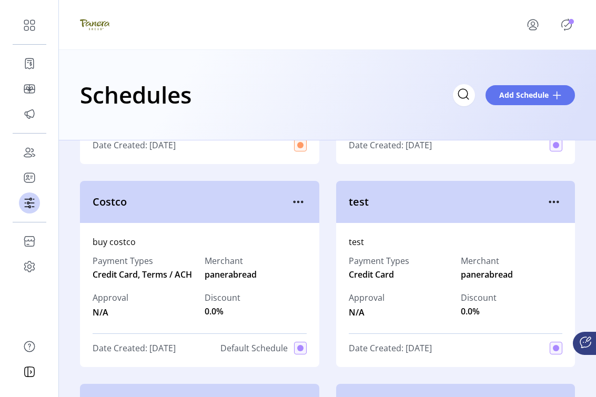
click at [424, 26] on icon "Publisher Panel" at bounding box center [566, 24] width 17 height 17
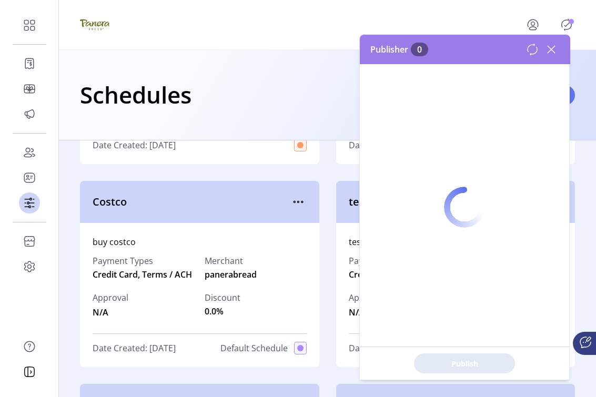
click at [424, 51] on div at bounding box center [464, 207] width 209 height 345
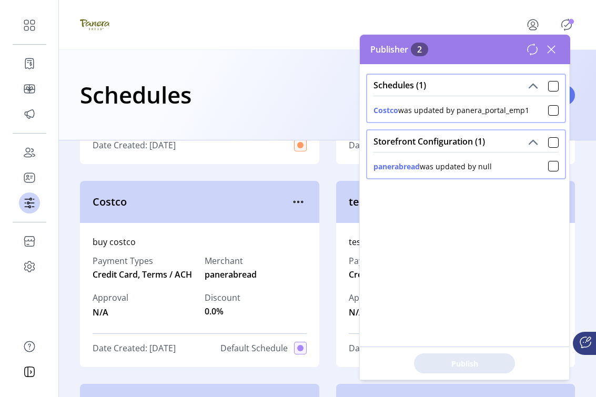
click at [424, 52] on icon at bounding box center [551, 49] width 17 height 17
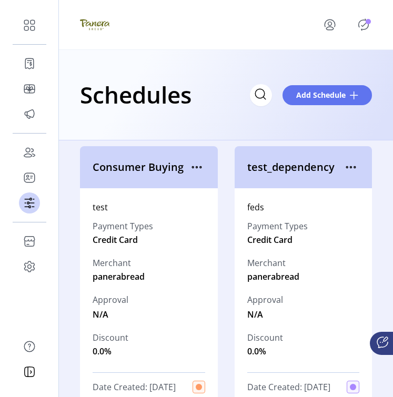
scroll to position [0, 0]
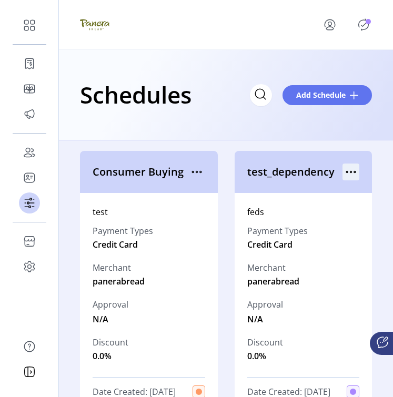
click at [347, 172] on icon "menu" at bounding box center [350, 172] width 17 height 17
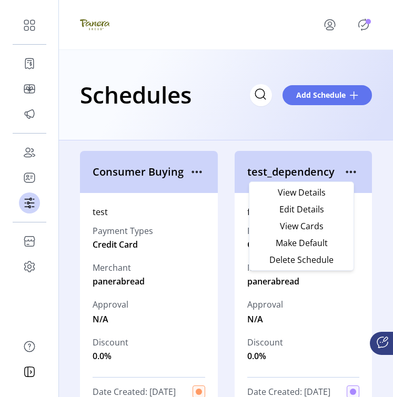
click at [365, 22] on icon "Publisher Panel" at bounding box center [363, 24] width 17 height 17
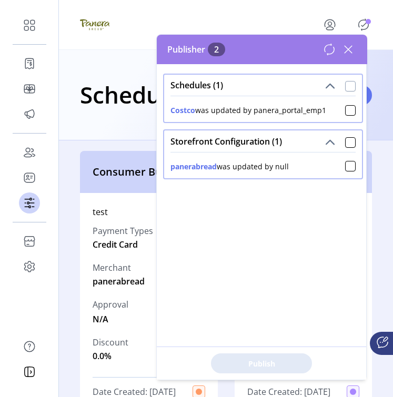
click at [345, 85] on div at bounding box center [350, 86] width 11 height 11
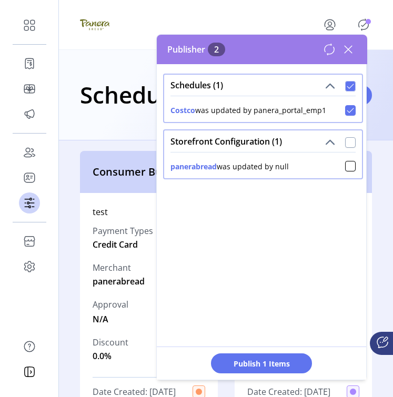
click at [345, 142] on div at bounding box center [350, 142] width 11 height 11
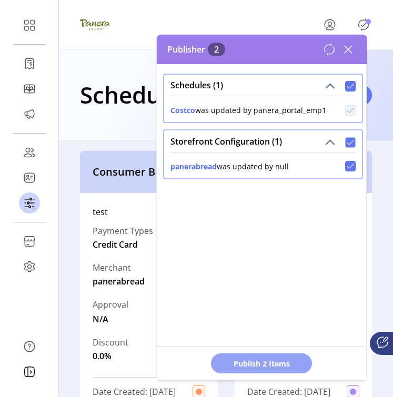
click at [251, 364] on span "Publish 2 Items" at bounding box center [262, 363] width 74 height 11
